Goal: Task Accomplishment & Management: Manage account settings

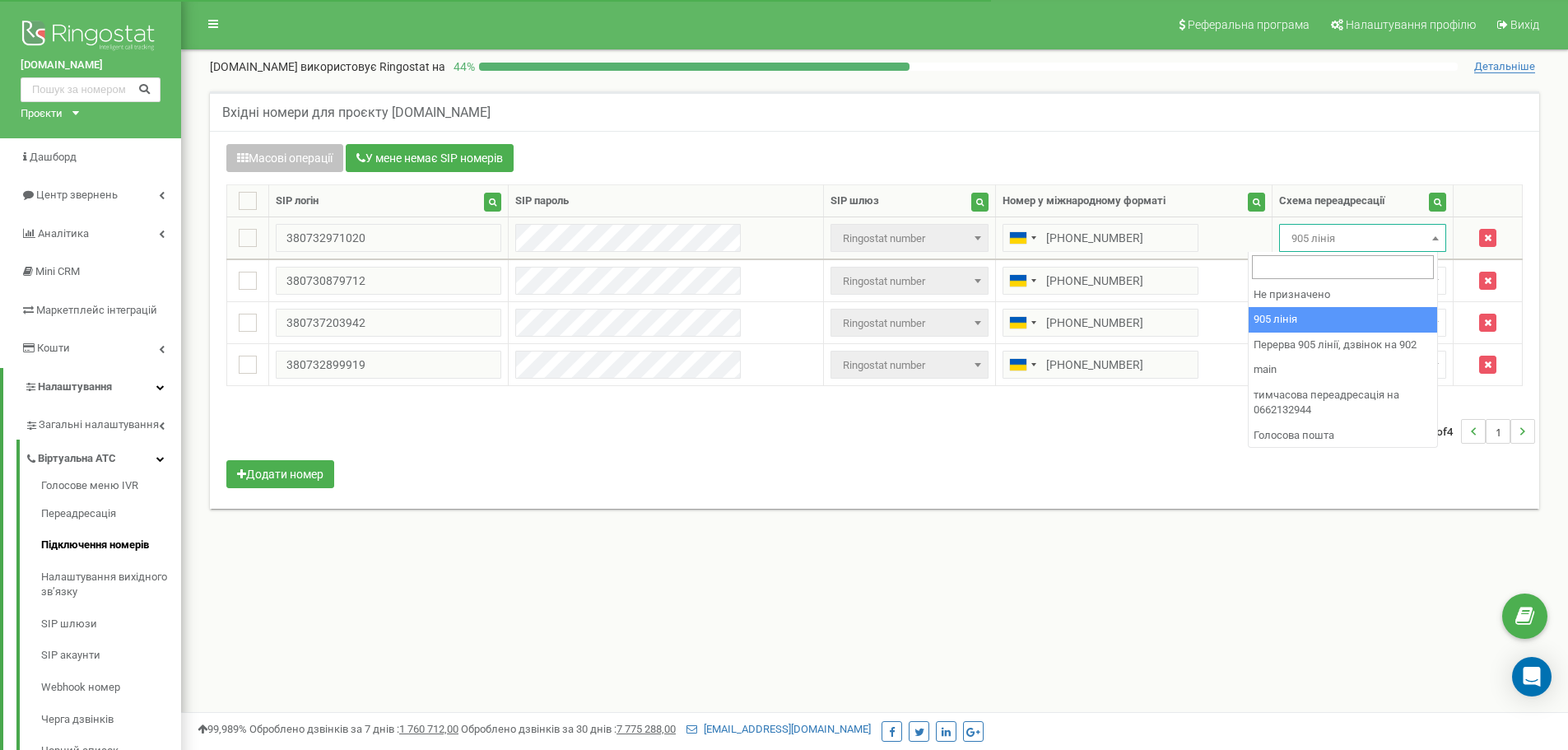
drag, startPoint x: 1330, startPoint y: 231, endPoint x: 1333, endPoint y: 239, distance: 8.5
click at [1330, 234] on span "905 лінія" at bounding box center [1363, 238] width 156 height 23
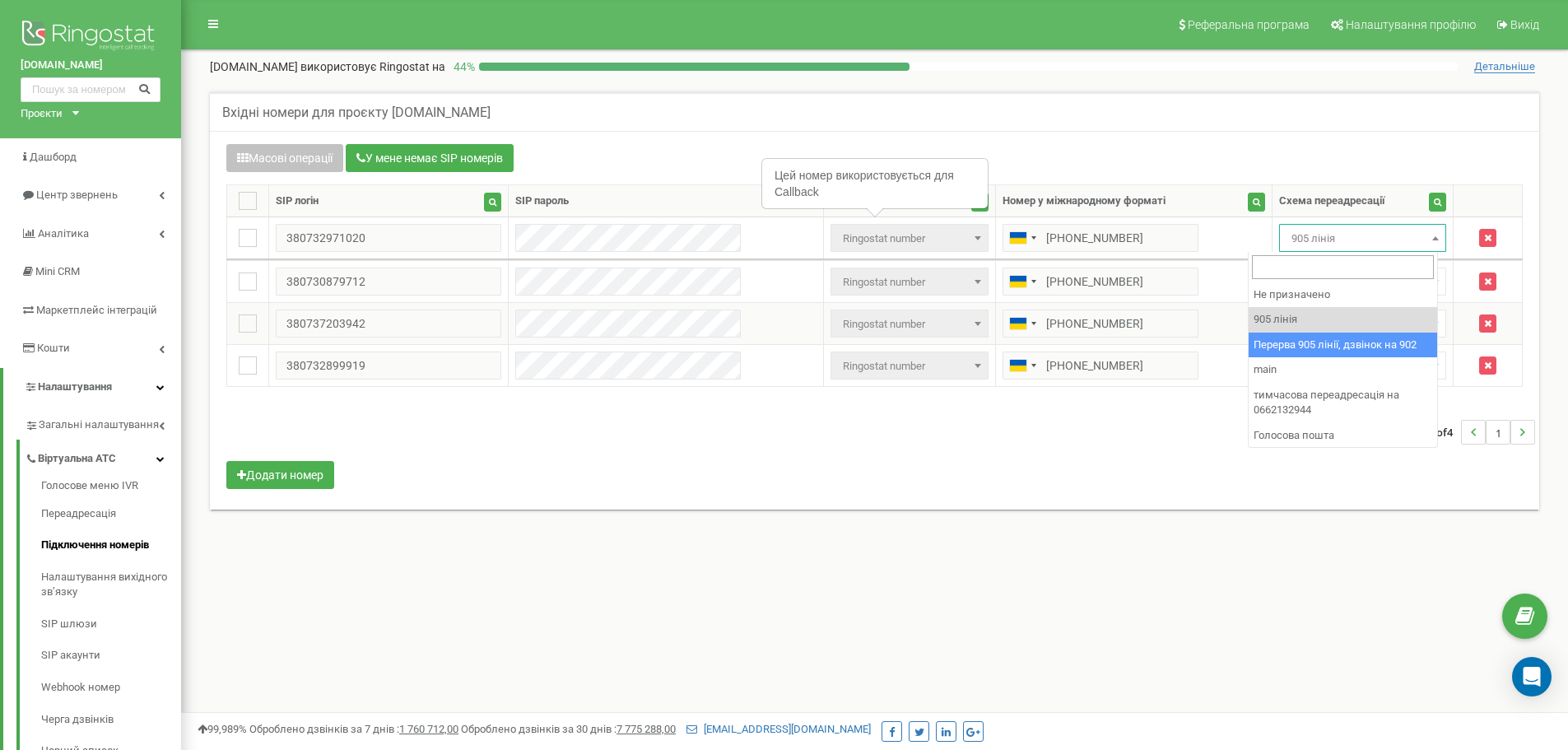
select select "173564"
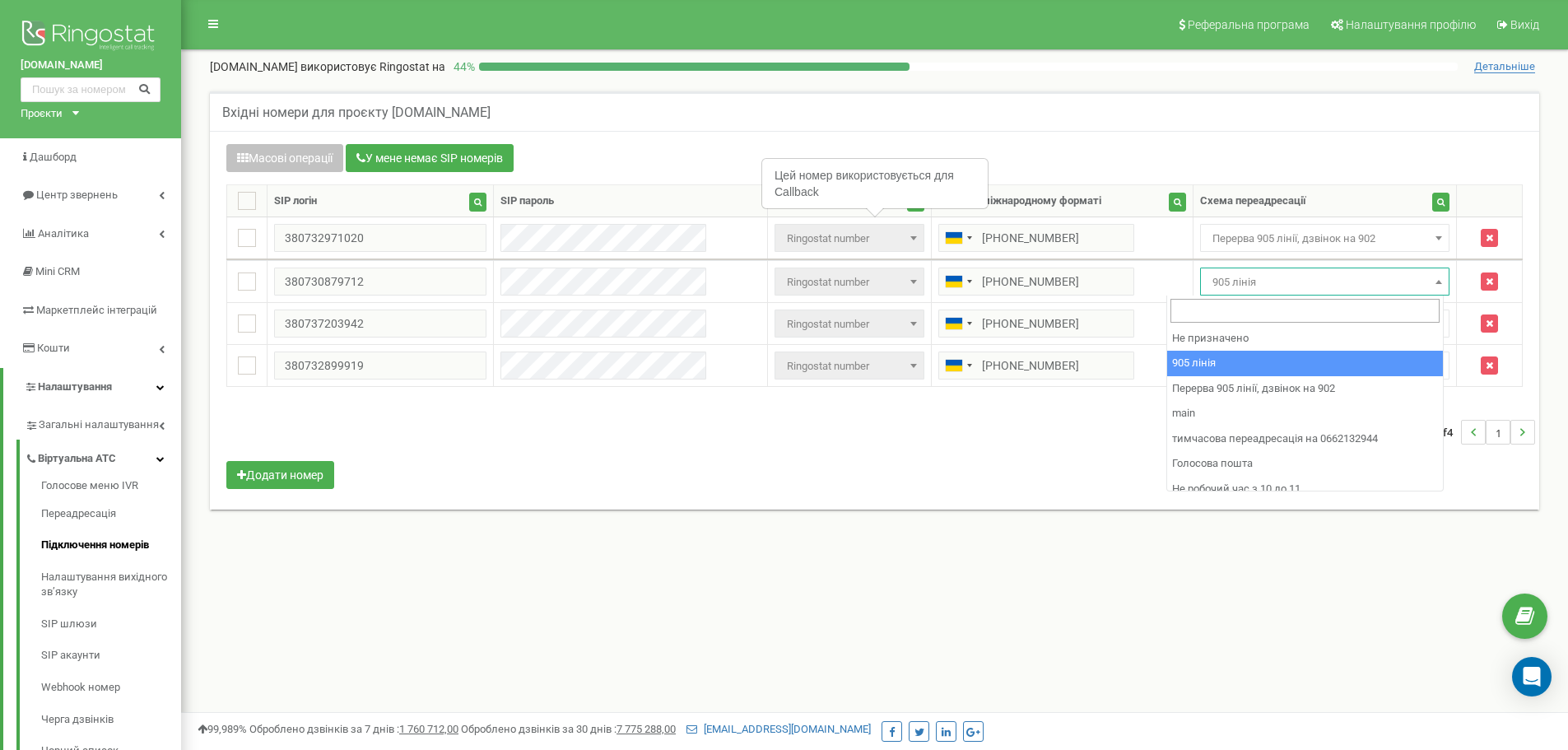
drag, startPoint x: 1315, startPoint y: 273, endPoint x: 1345, endPoint y: 350, distance: 82.6
click at [1314, 276] on span "905 лінія" at bounding box center [1325, 282] width 239 height 23
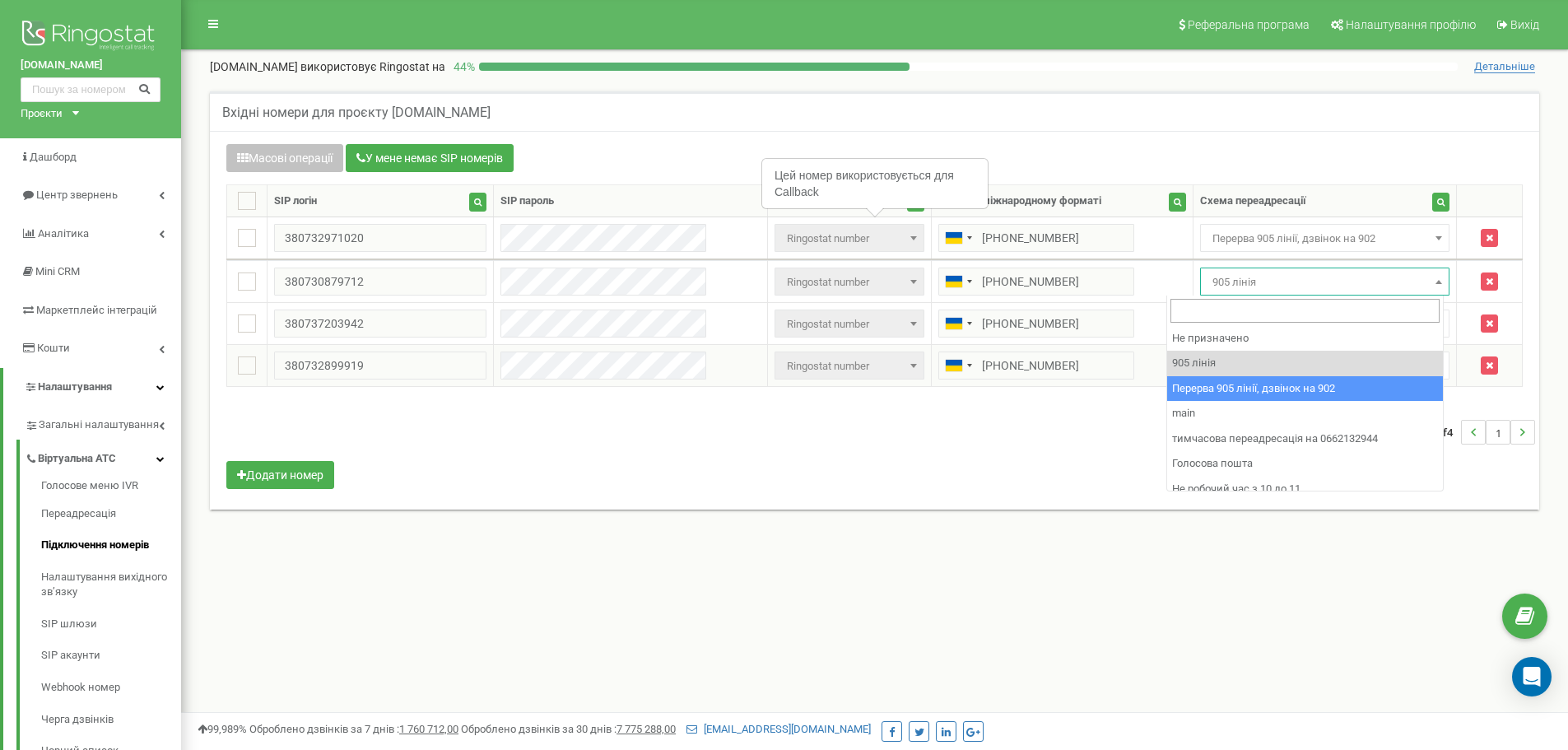
drag, startPoint x: 1372, startPoint y: 393, endPoint x: 1336, endPoint y: 370, distance: 42.7
select select "173564"
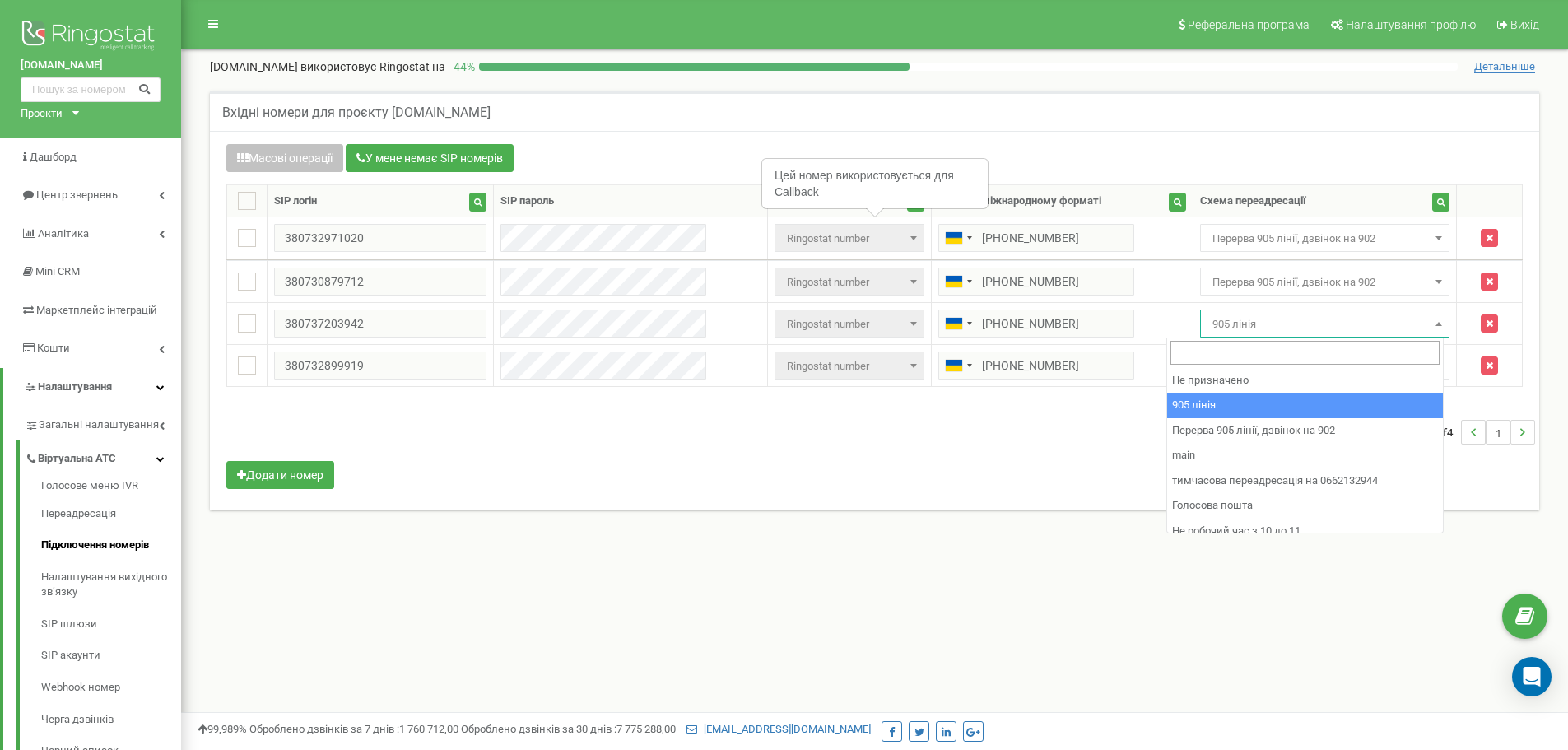
drag, startPoint x: 1294, startPoint y: 317, endPoint x: 1336, endPoint y: 406, distance: 98.4
click at [1294, 317] on span "905 лінія" at bounding box center [1325, 323] width 239 height 23
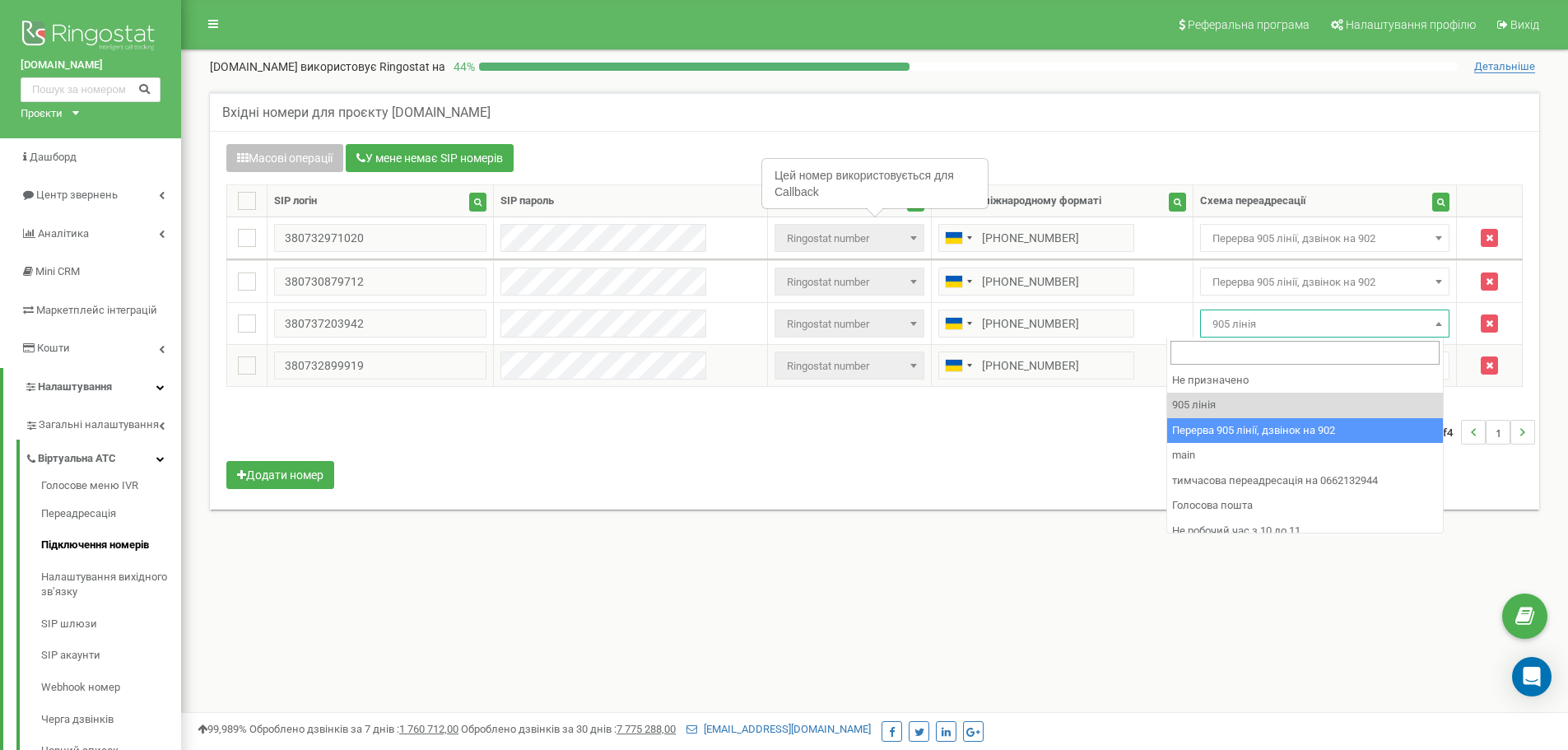
drag, startPoint x: 1354, startPoint y: 429, endPoint x: 1301, endPoint y: 375, distance: 75.7
select select "173564"
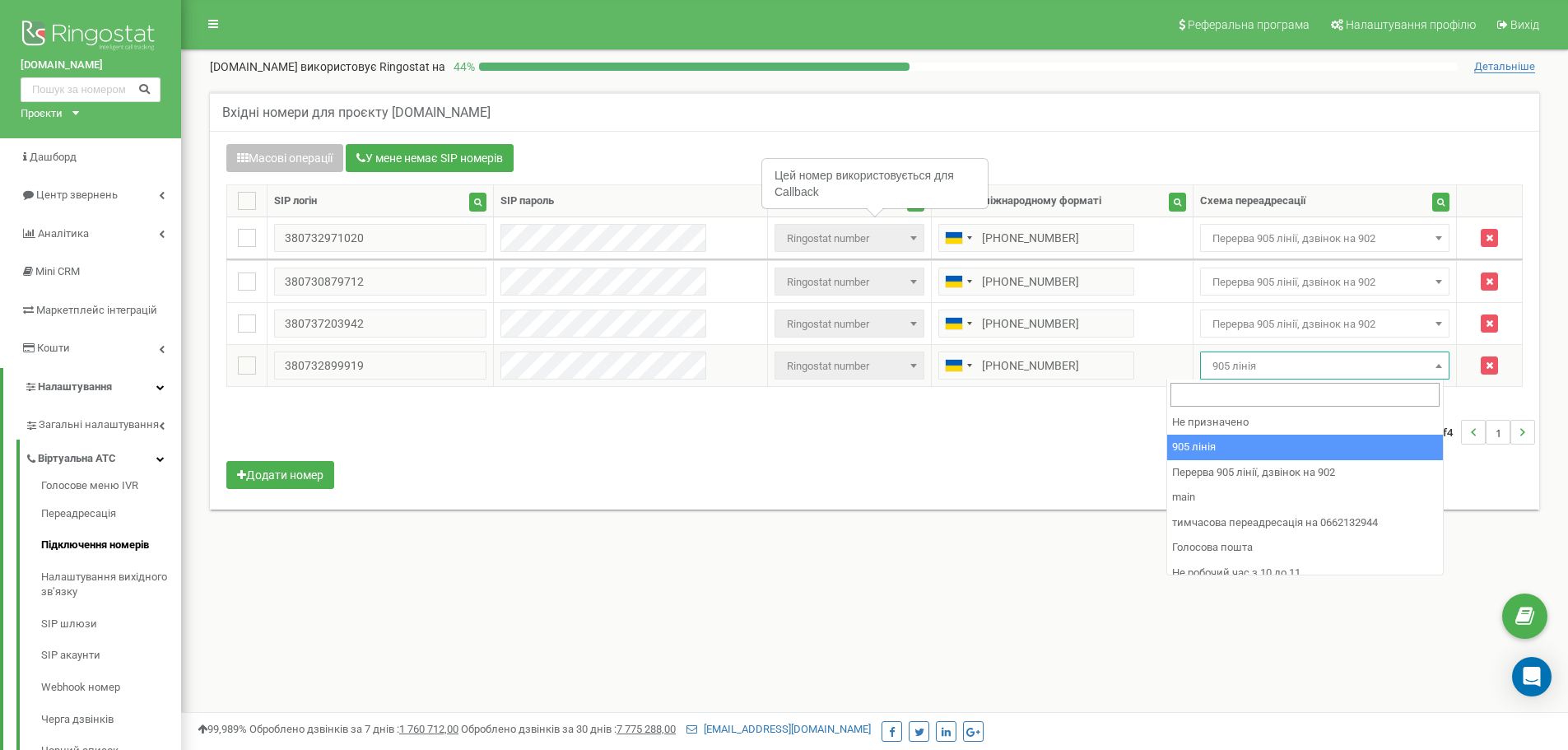
click at [1285, 357] on span "905 лінія" at bounding box center [1325, 366] width 239 height 23
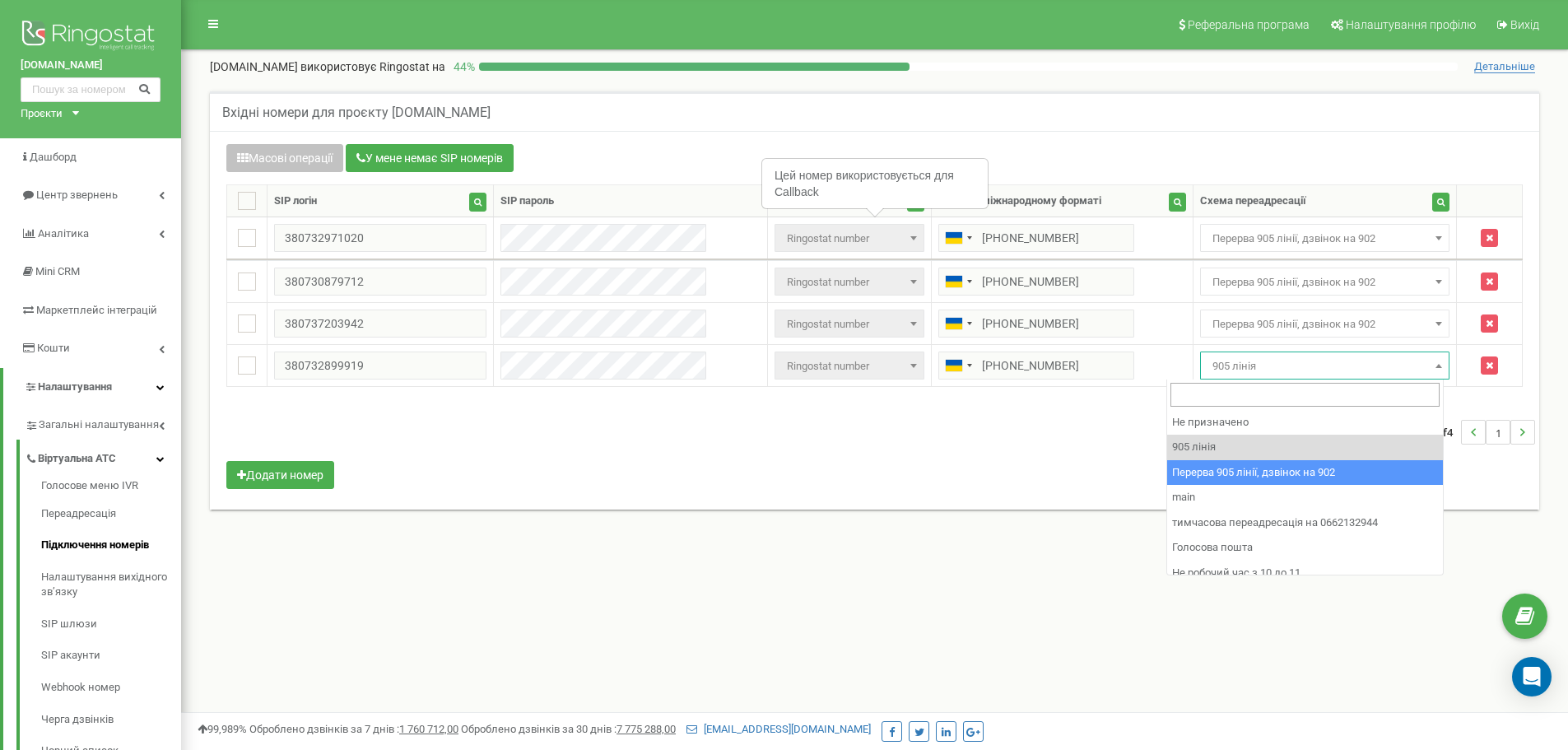
select select "173564"
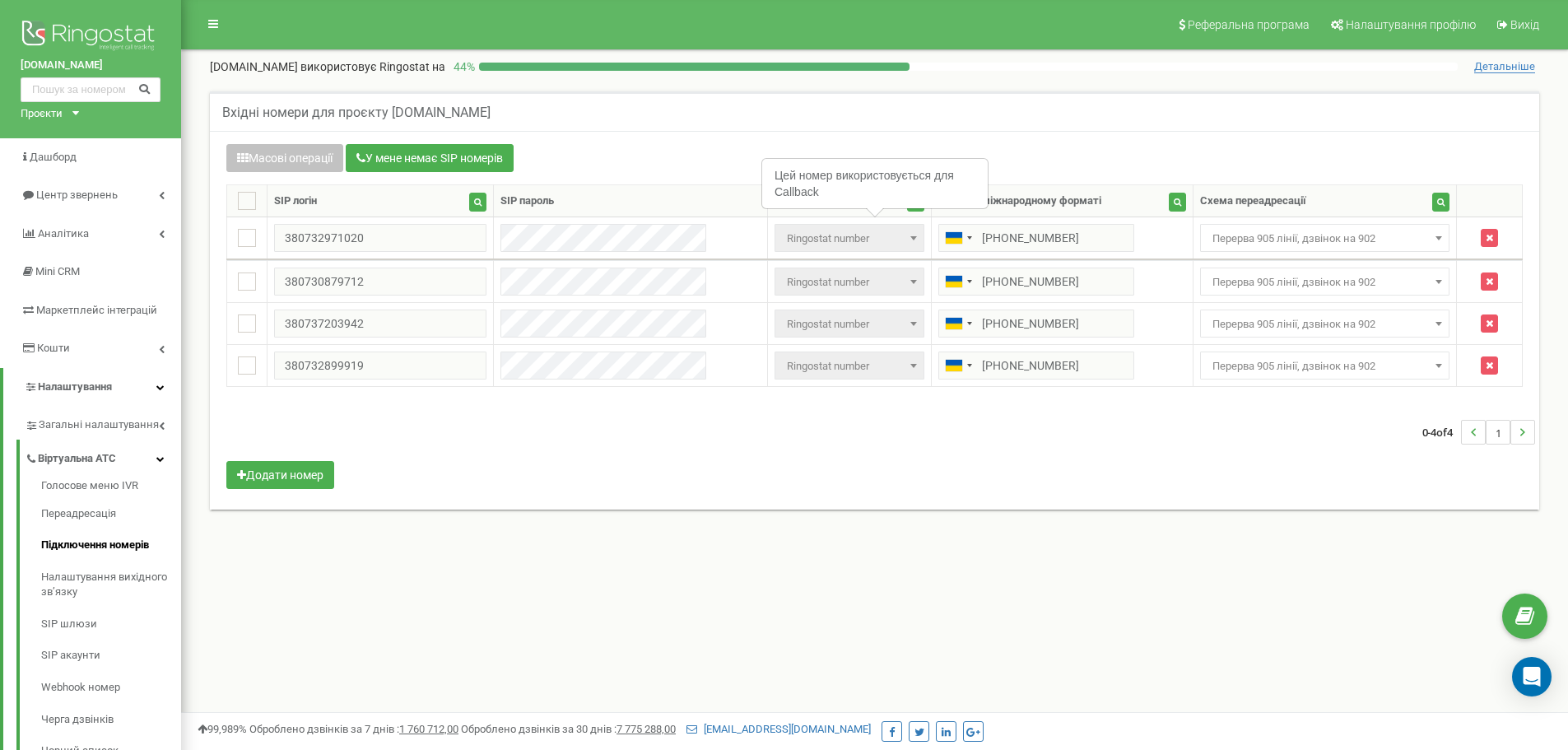
drag, startPoint x: 1341, startPoint y: 456, endPoint x: 1011, endPoint y: 319, distance: 357.3
click at [1340, 456] on div "0-4 of 4 1" at bounding box center [874, 432] width 1321 height 57
click at [1220, 235] on span "Перерва 905 лінії, дзвінок на 902" at bounding box center [1325, 238] width 239 height 23
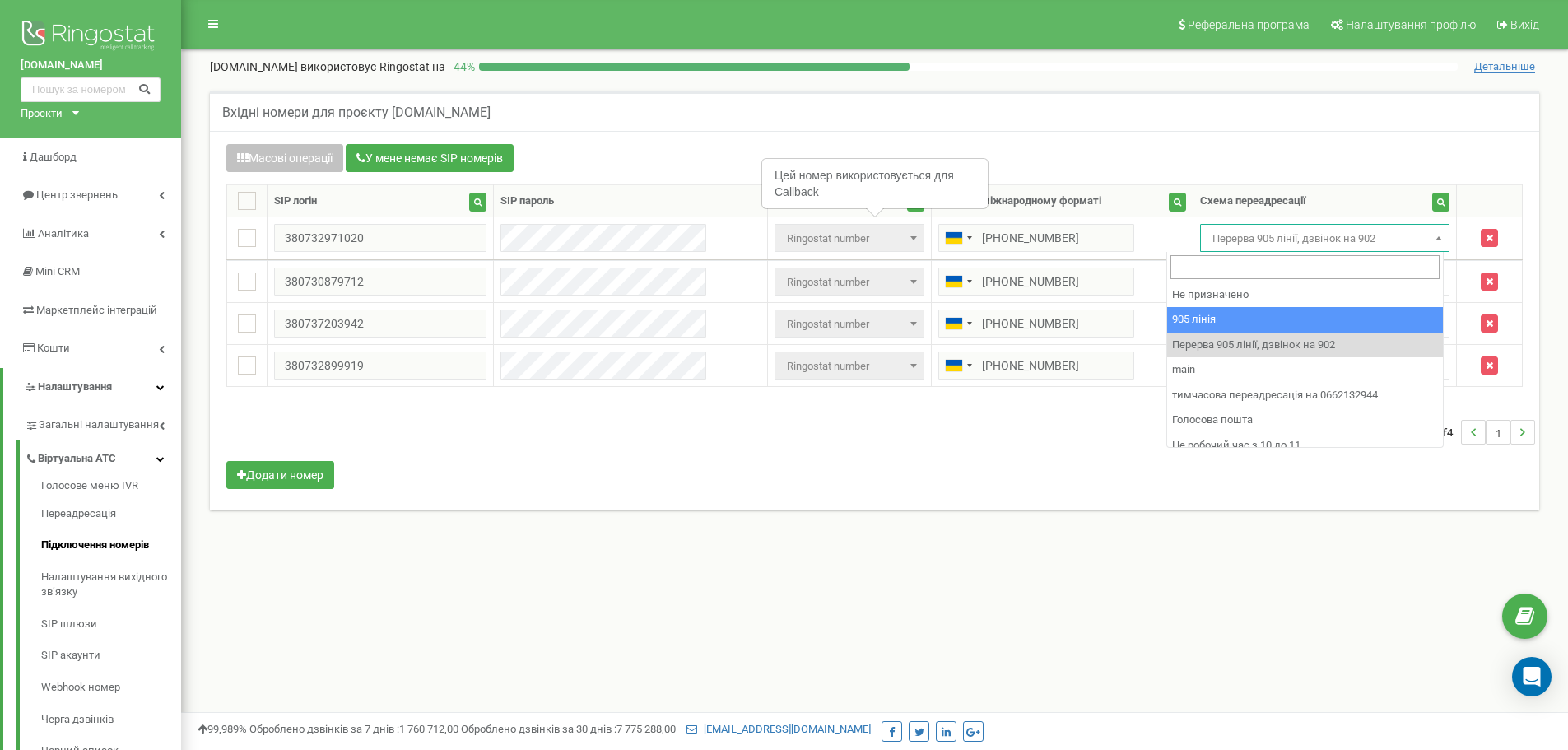
drag, startPoint x: 1269, startPoint y: 311, endPoint x: 1258, endPoint y: 282, distance: 31.0
select select "173559"
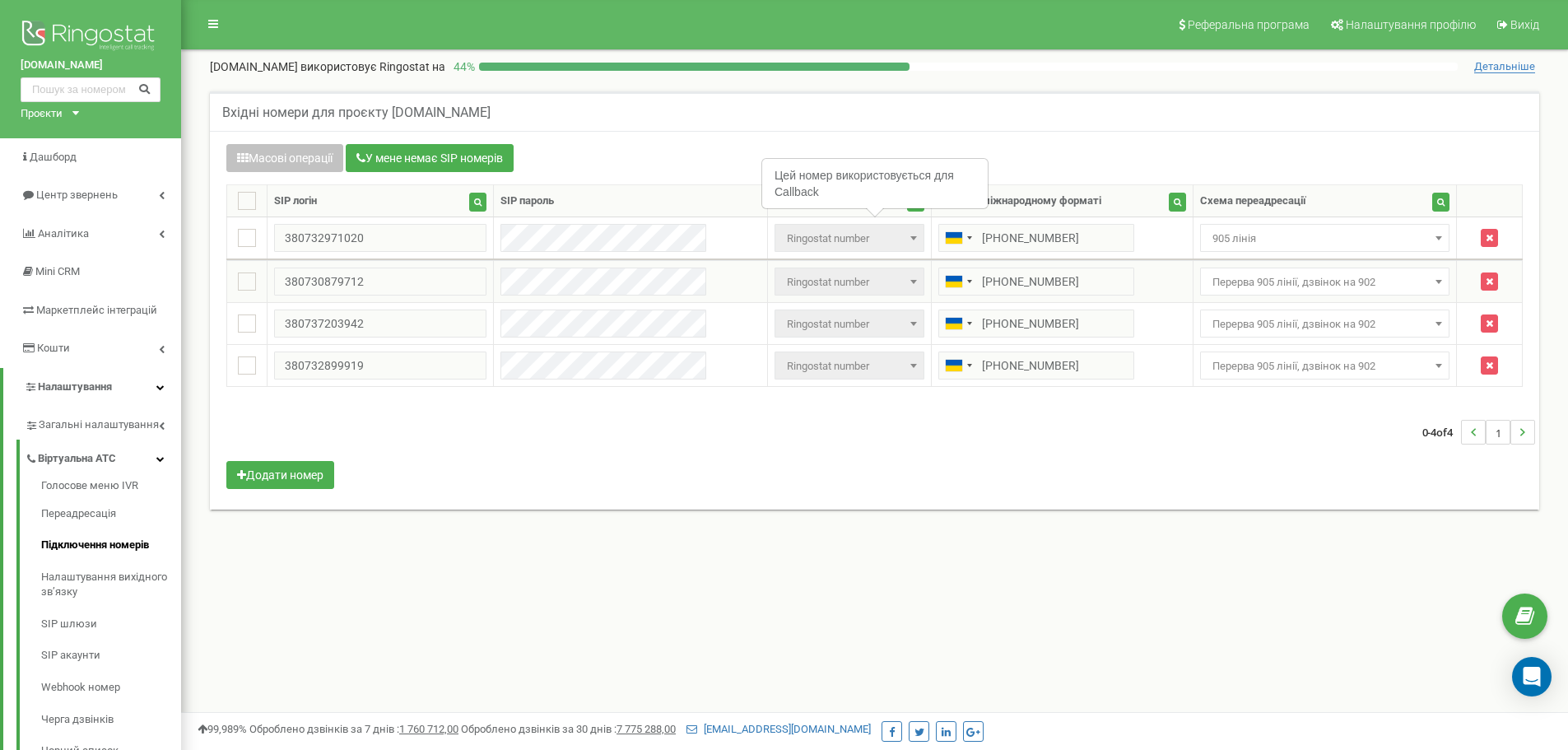
click at [1256, 277] on span "Перерва 905 лінії, дзвінок на 902" at bounding box center [1325, 282] width 239 height 23
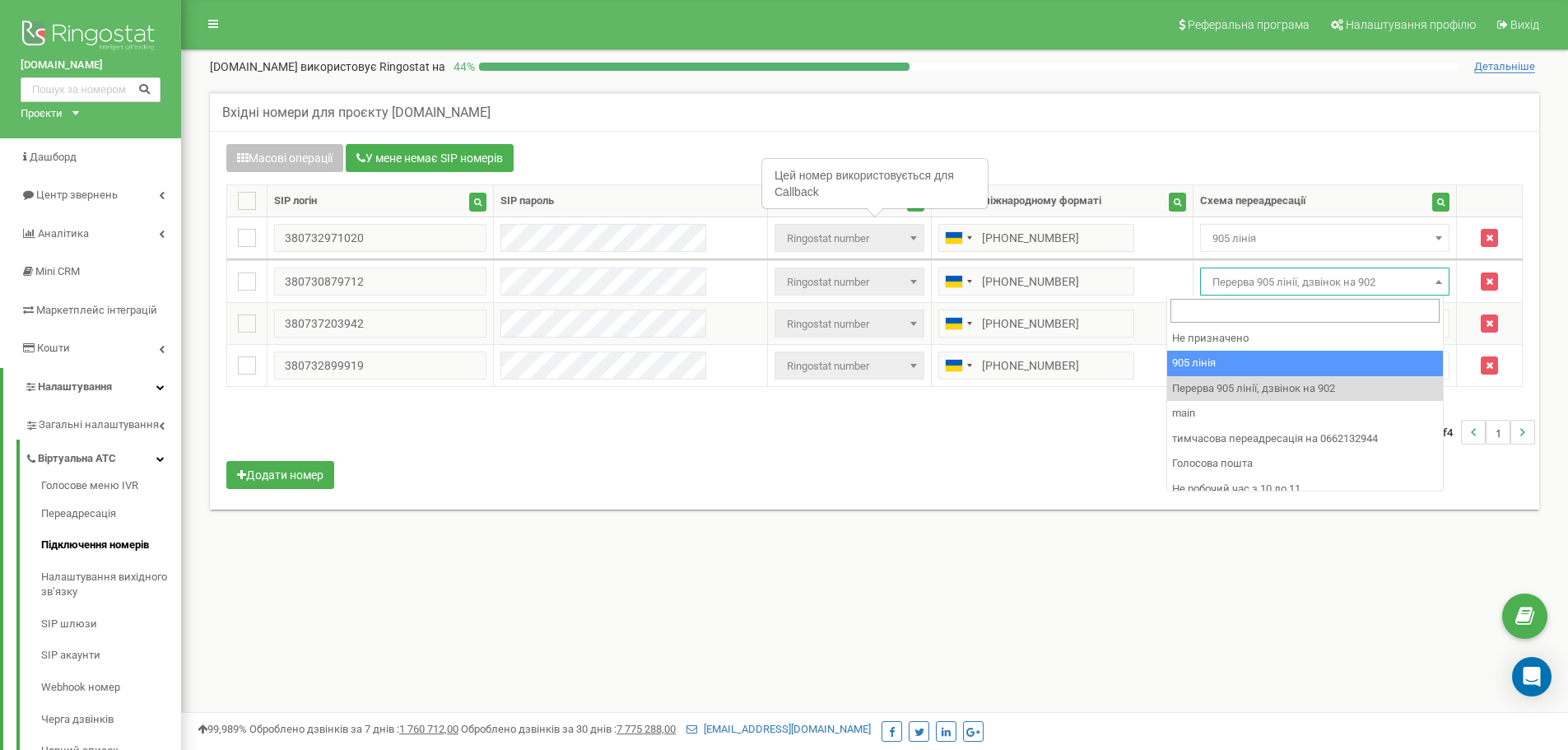
drag, startPoint x: 1295, startPoint y: 358, endPoint x: 1282, endPoint y: 326, distance: 34.5
select select "173559"
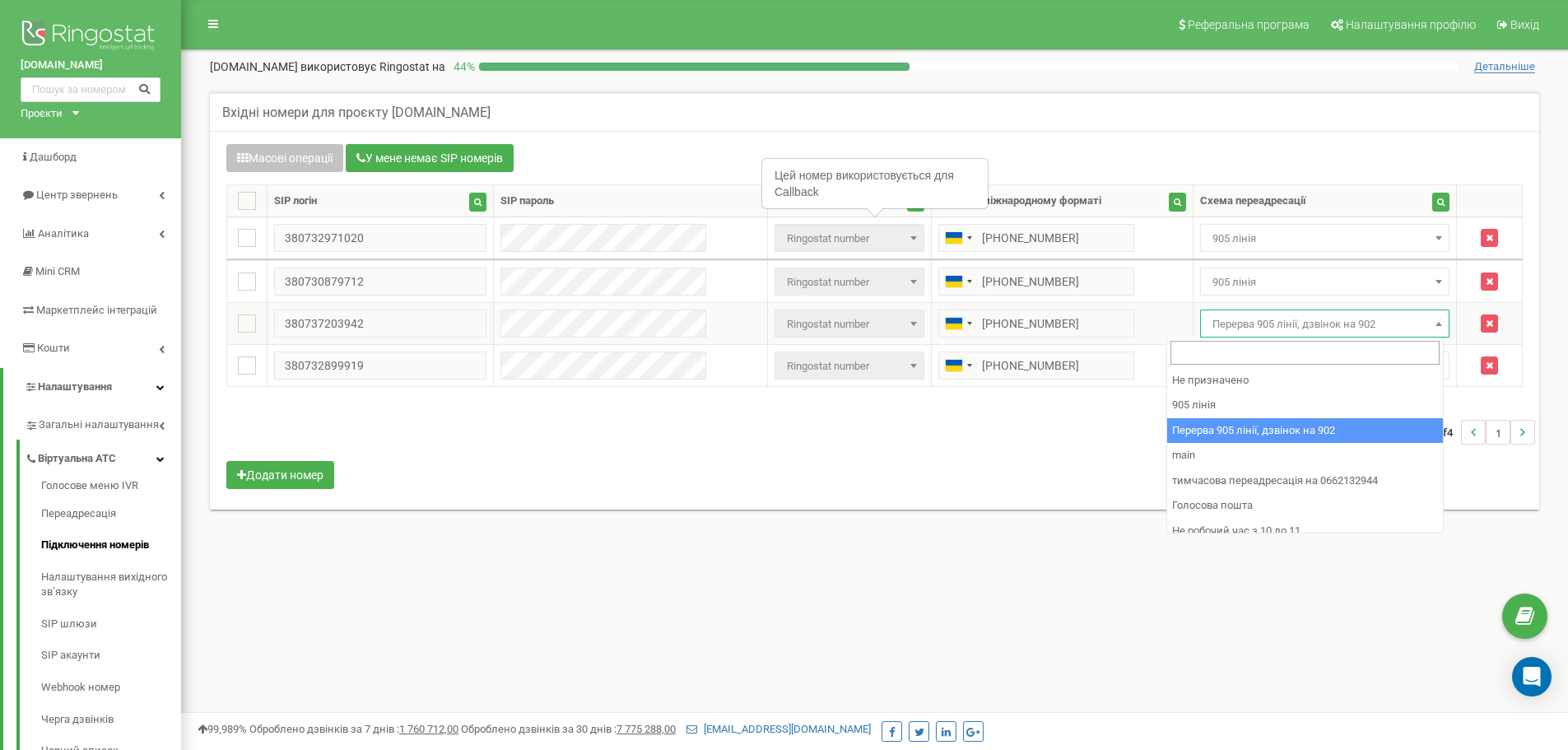
click at [1279, 315] on span "Перерва 905 лінії, дзвінок на 902" at bounding box center [1325, 323] width 239 height 23
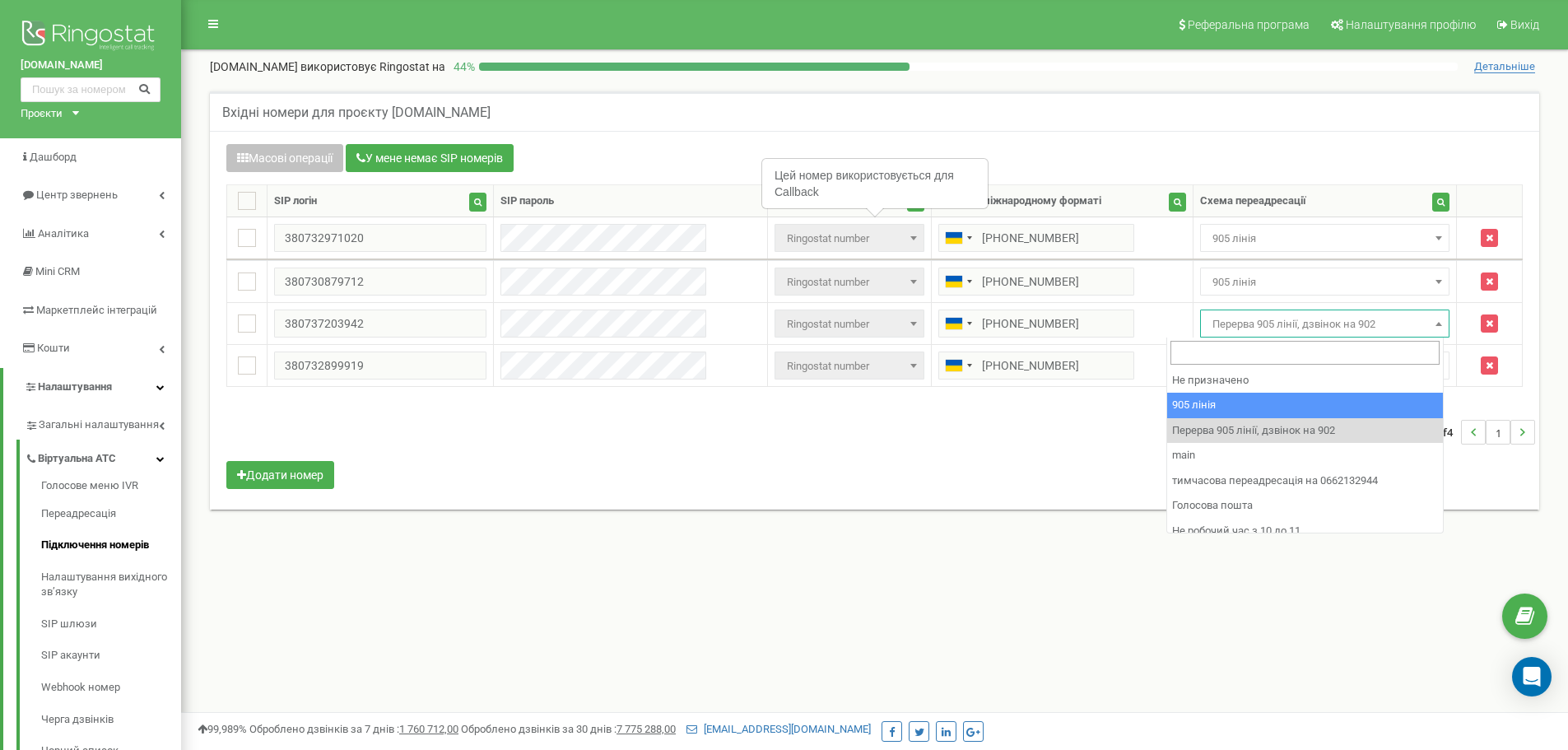
select select "173559"
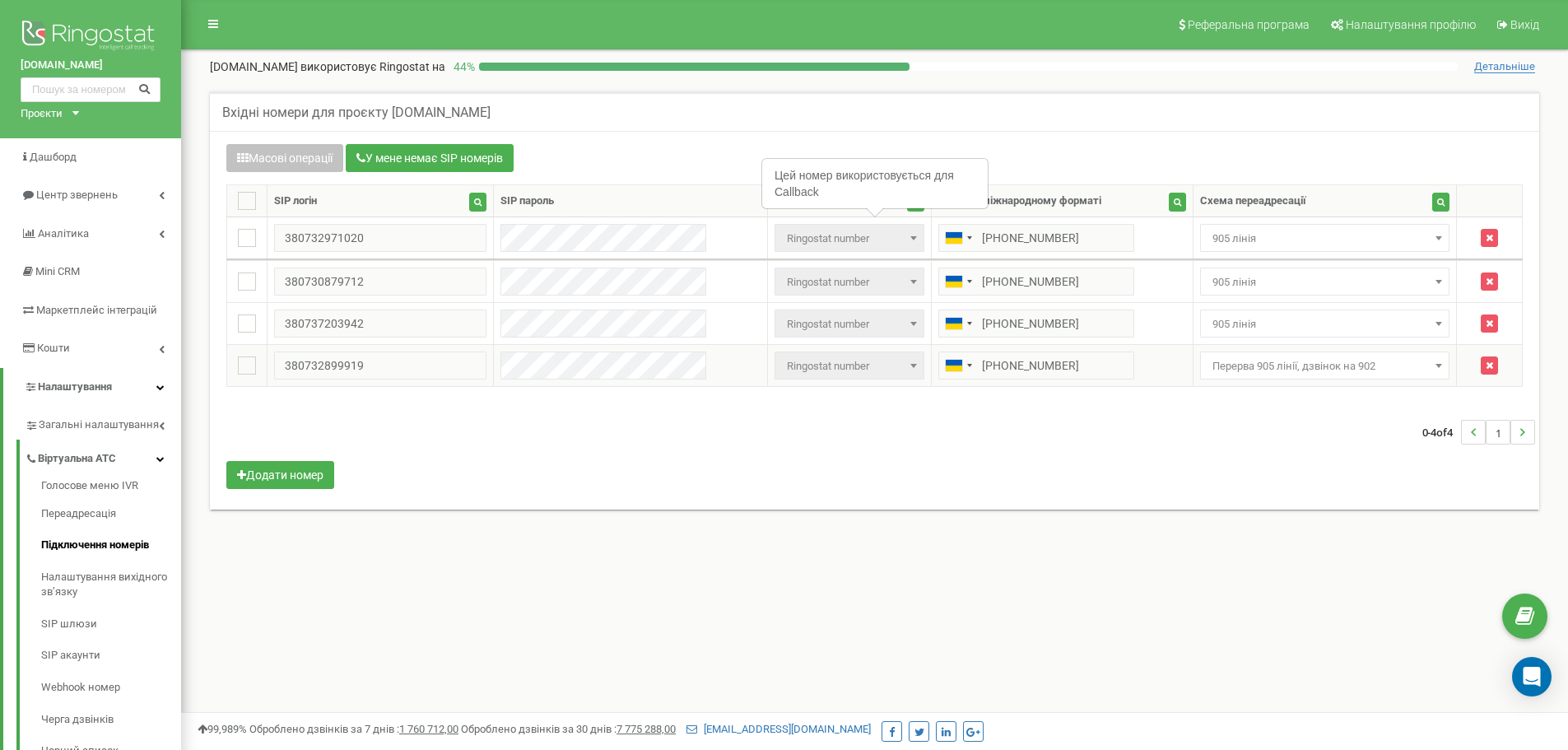
click at [1268, 364] on span "Перерва 905 лінії, дзвінок на 902" at bounding box center [1325, 366] width 239 height 23
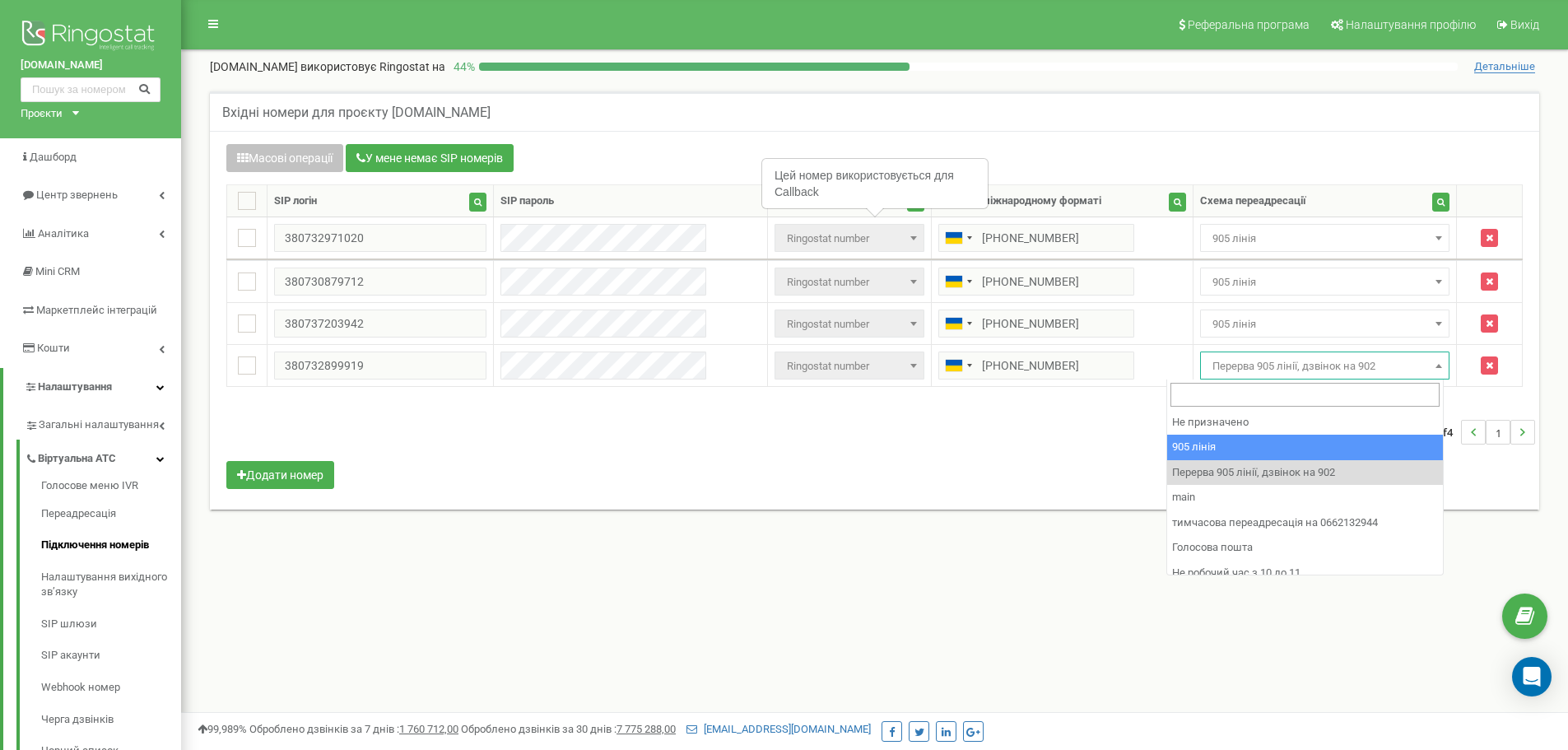
select select "173559"
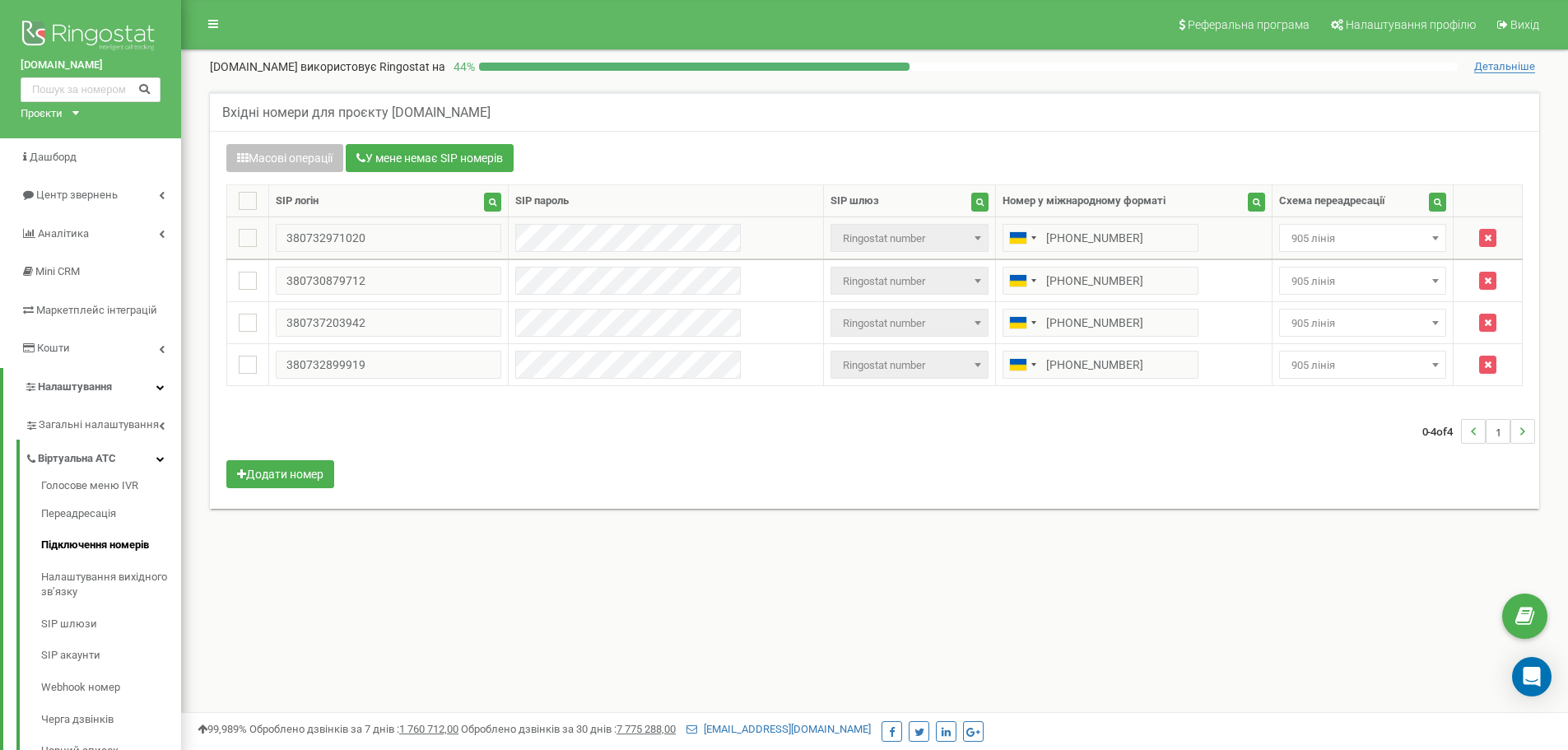
click at [1323, 244] on span "905 лінія" at bounding box center [1363, 238] width 156 height 23
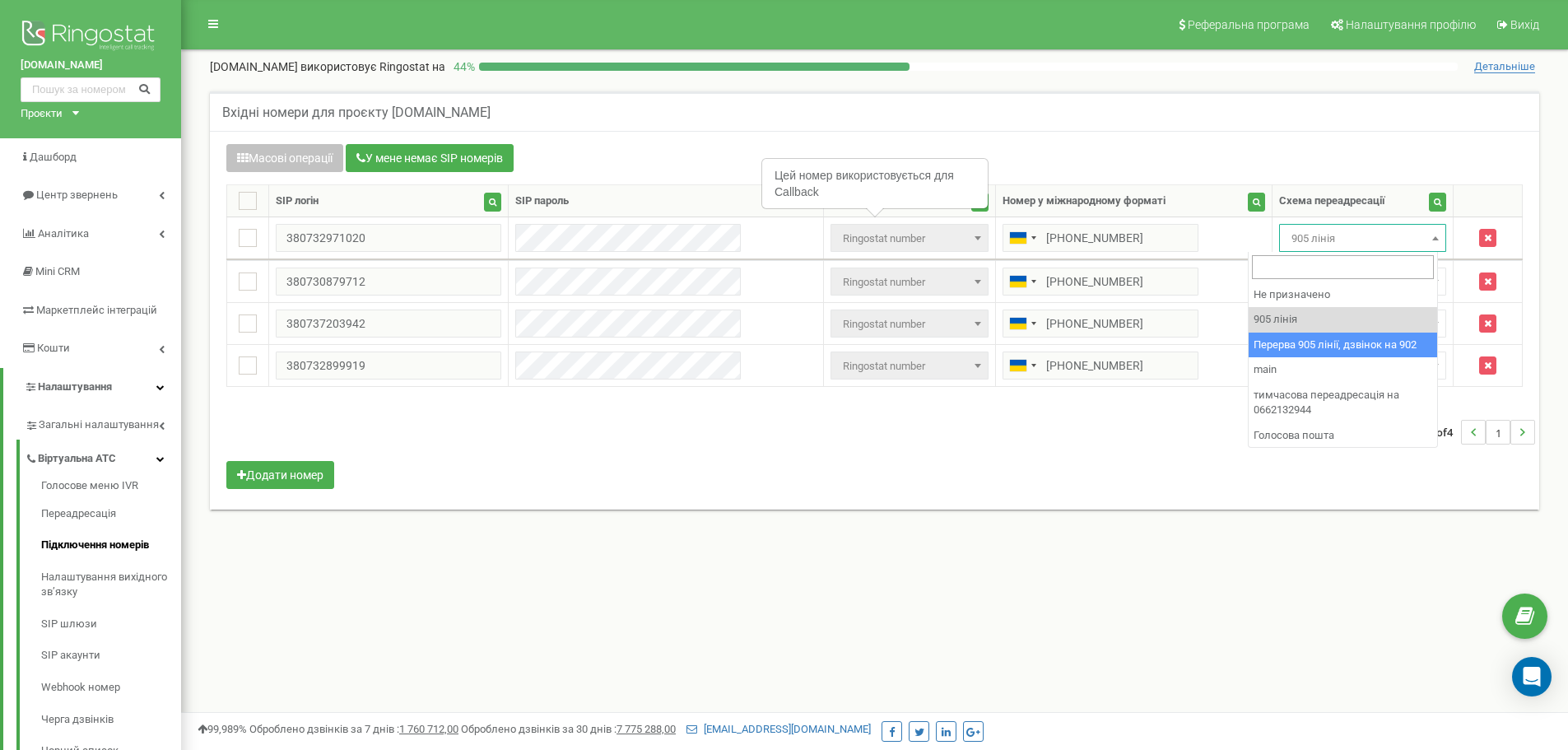
select select "173564"
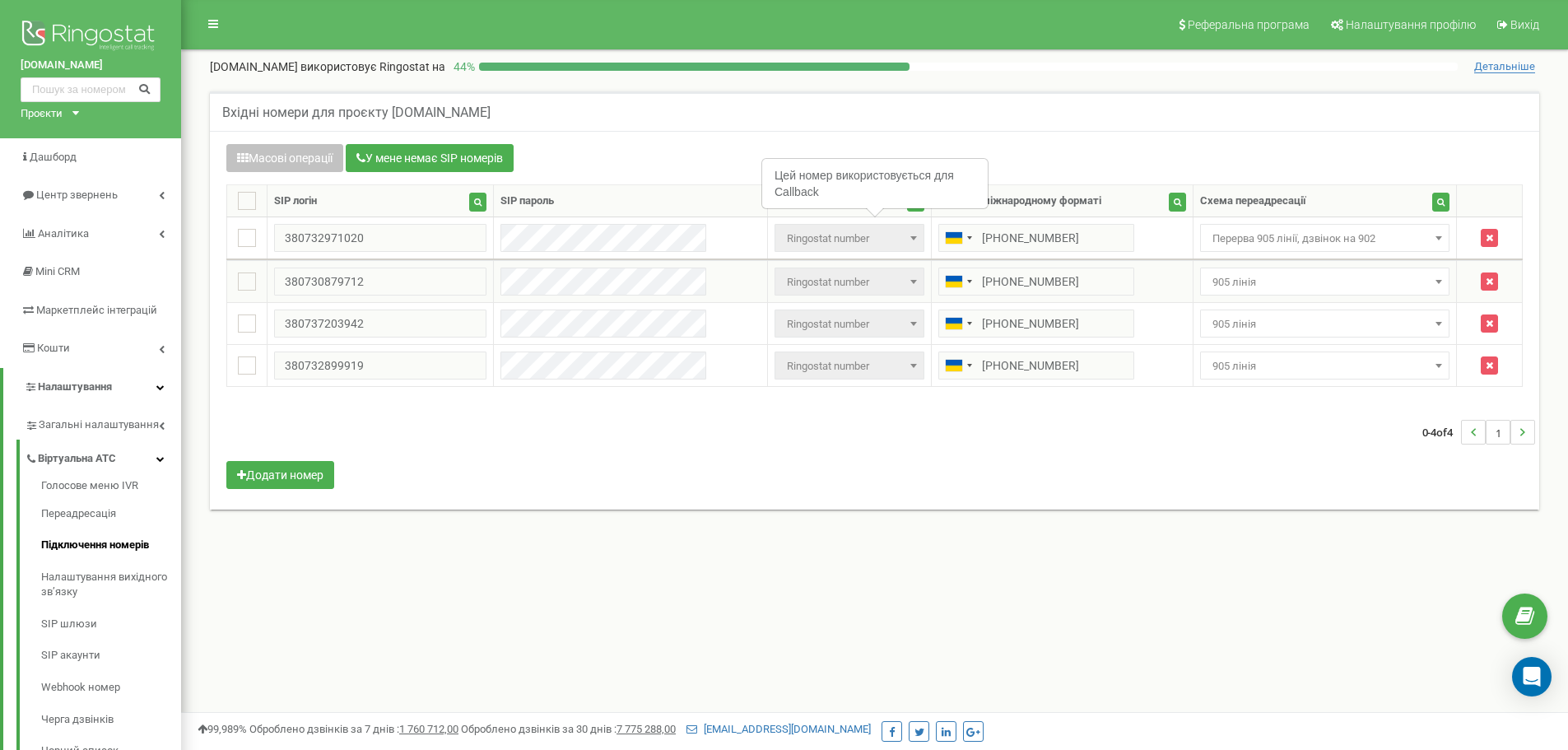
click at [1304, 272] on span "905 лінія" at bounding box center [1325, 282] width 239 height 23
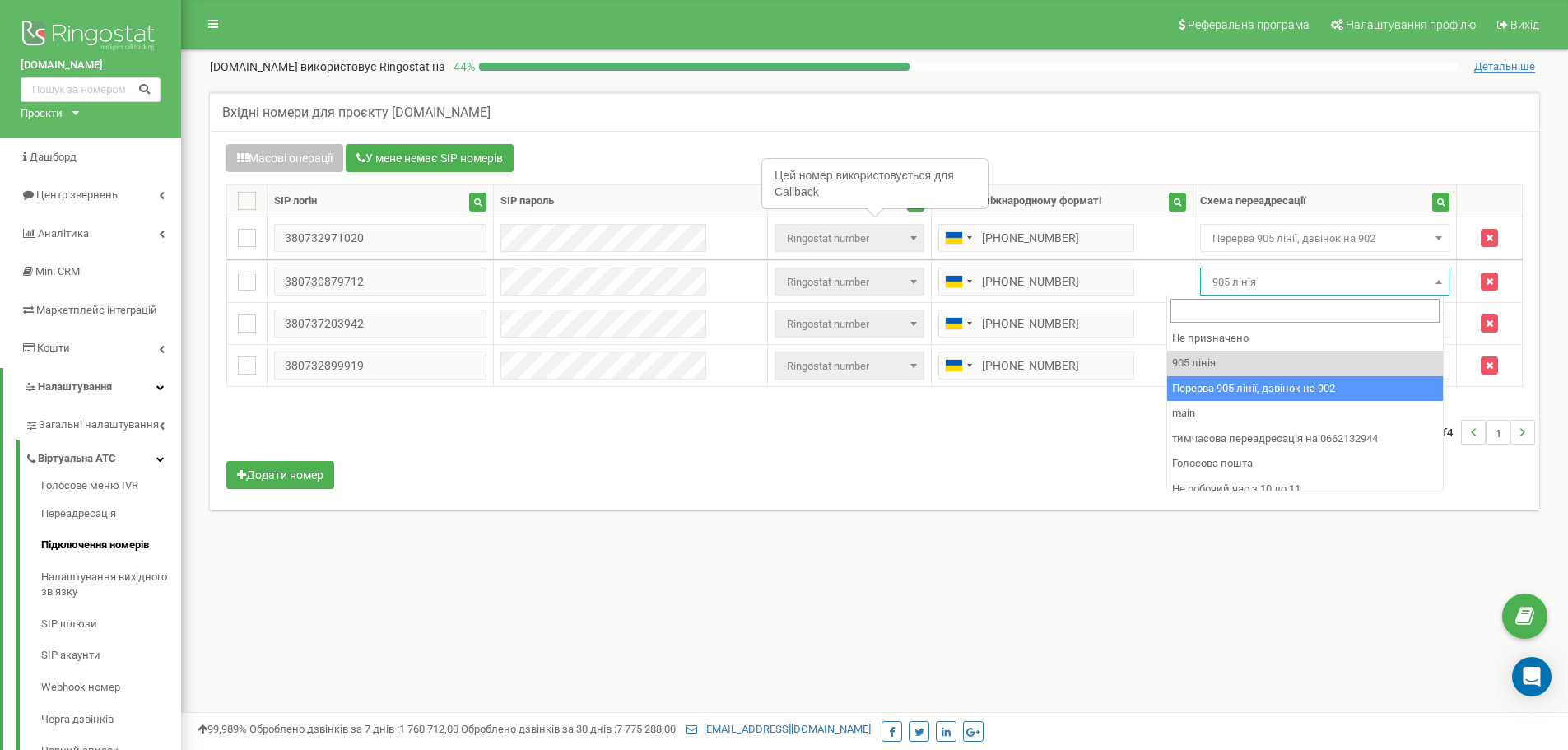
select select "173564"
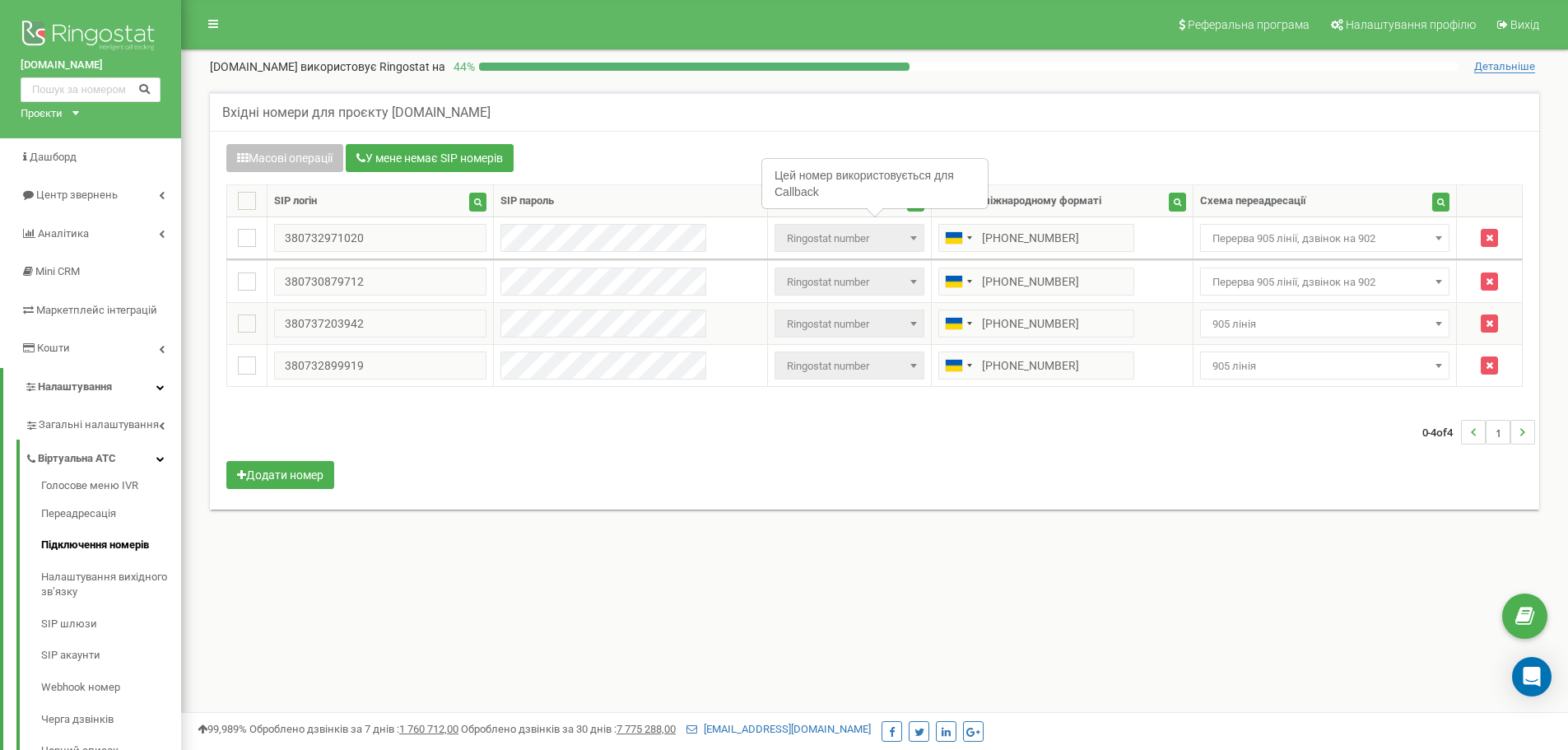
click at [1314, 330] on span "905 лінія" at bounding box center [1326, 323] width 250 height 28
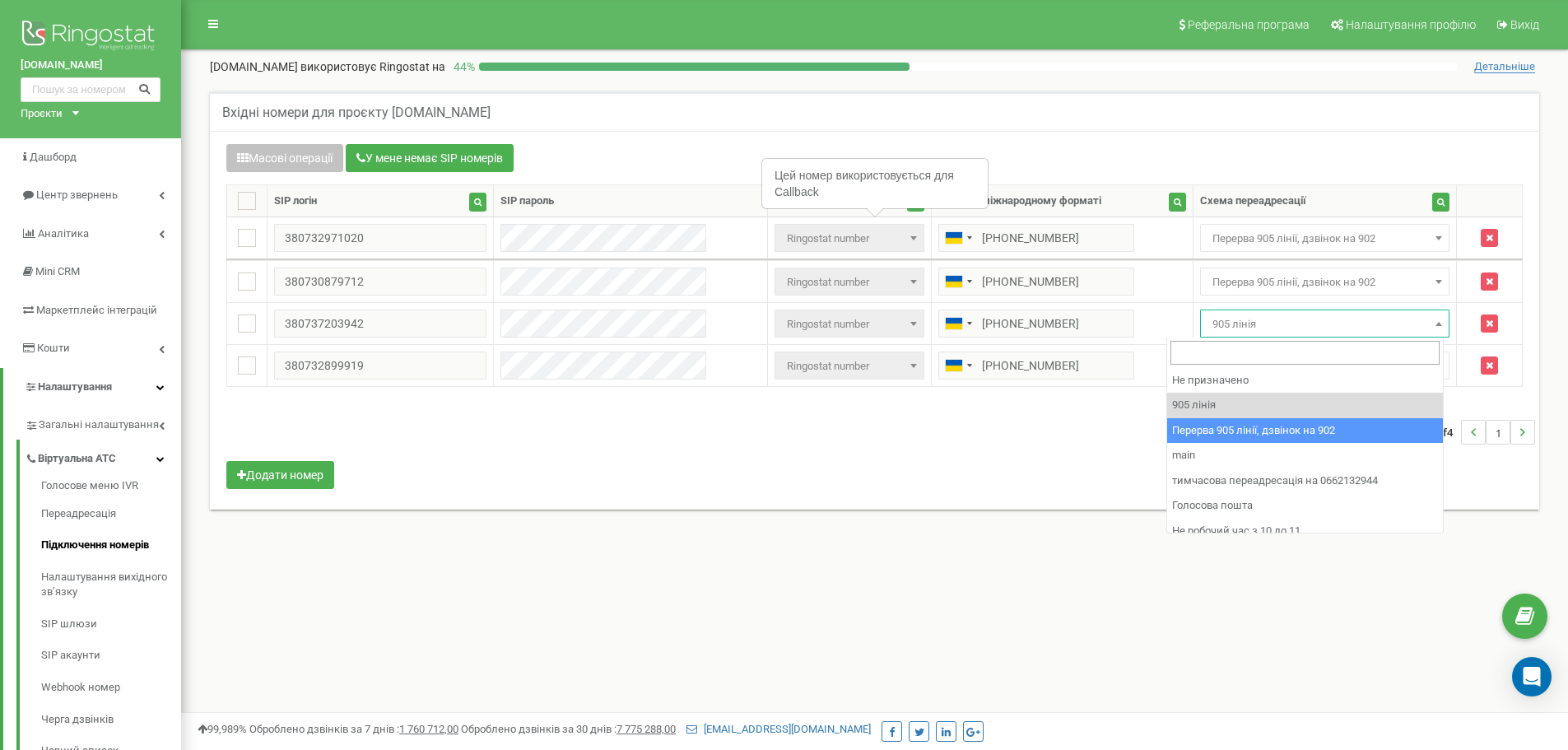
select select "173564"
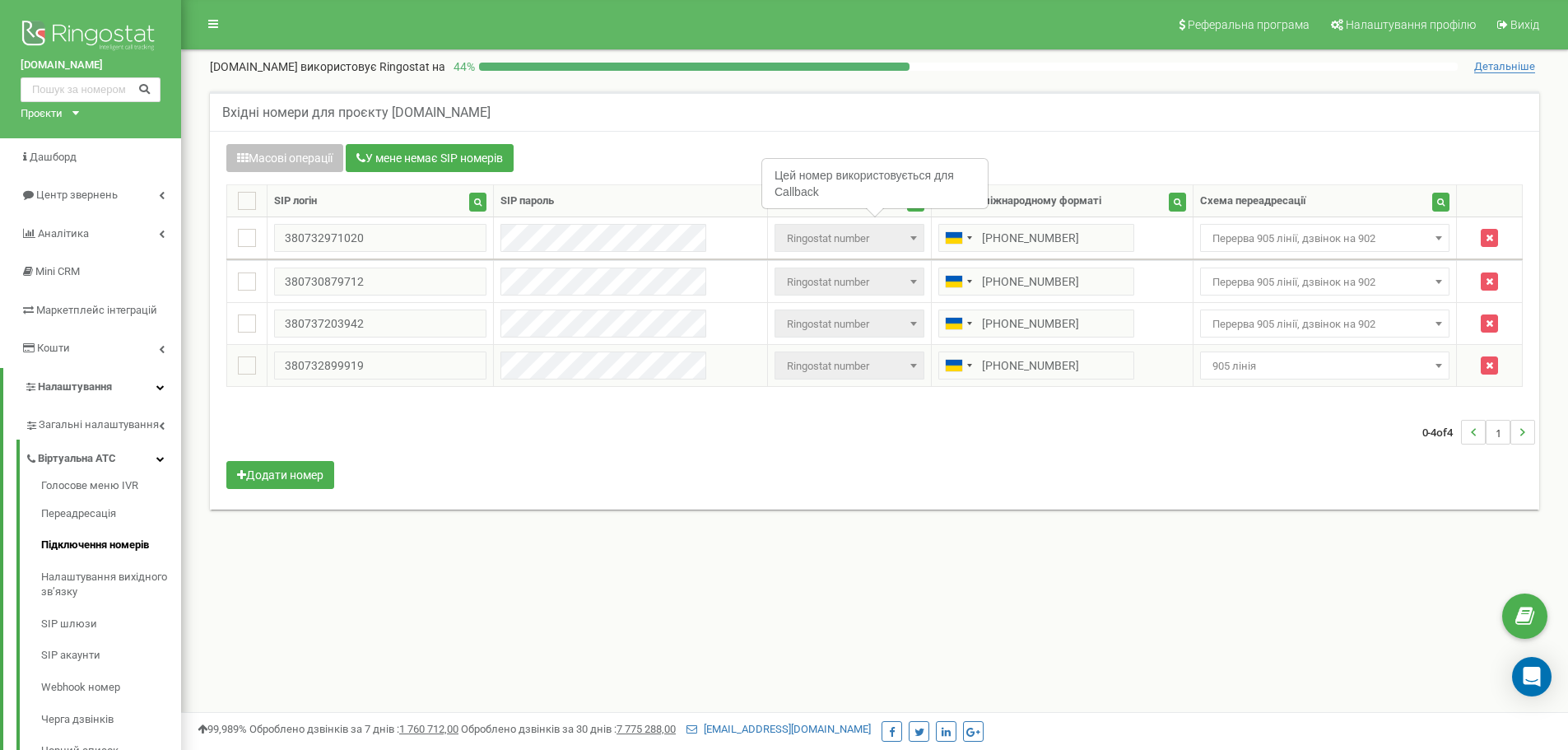
click at [1295, 367] on span "905 лінія" at bounding box center [1325, 366] width 239 height 23
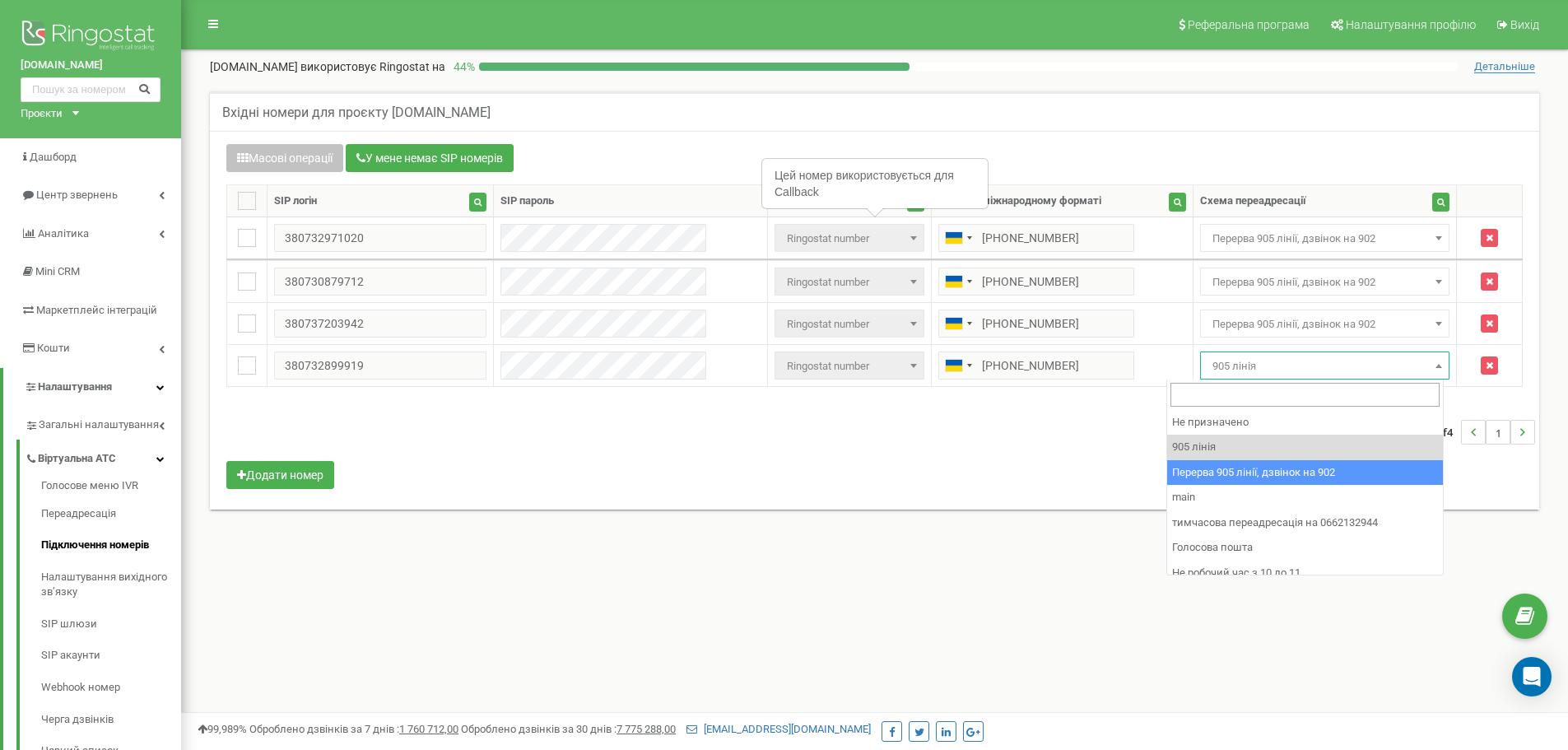
select select "173564"
